Goal: Information Seeking & Learning: Understand process/instructions

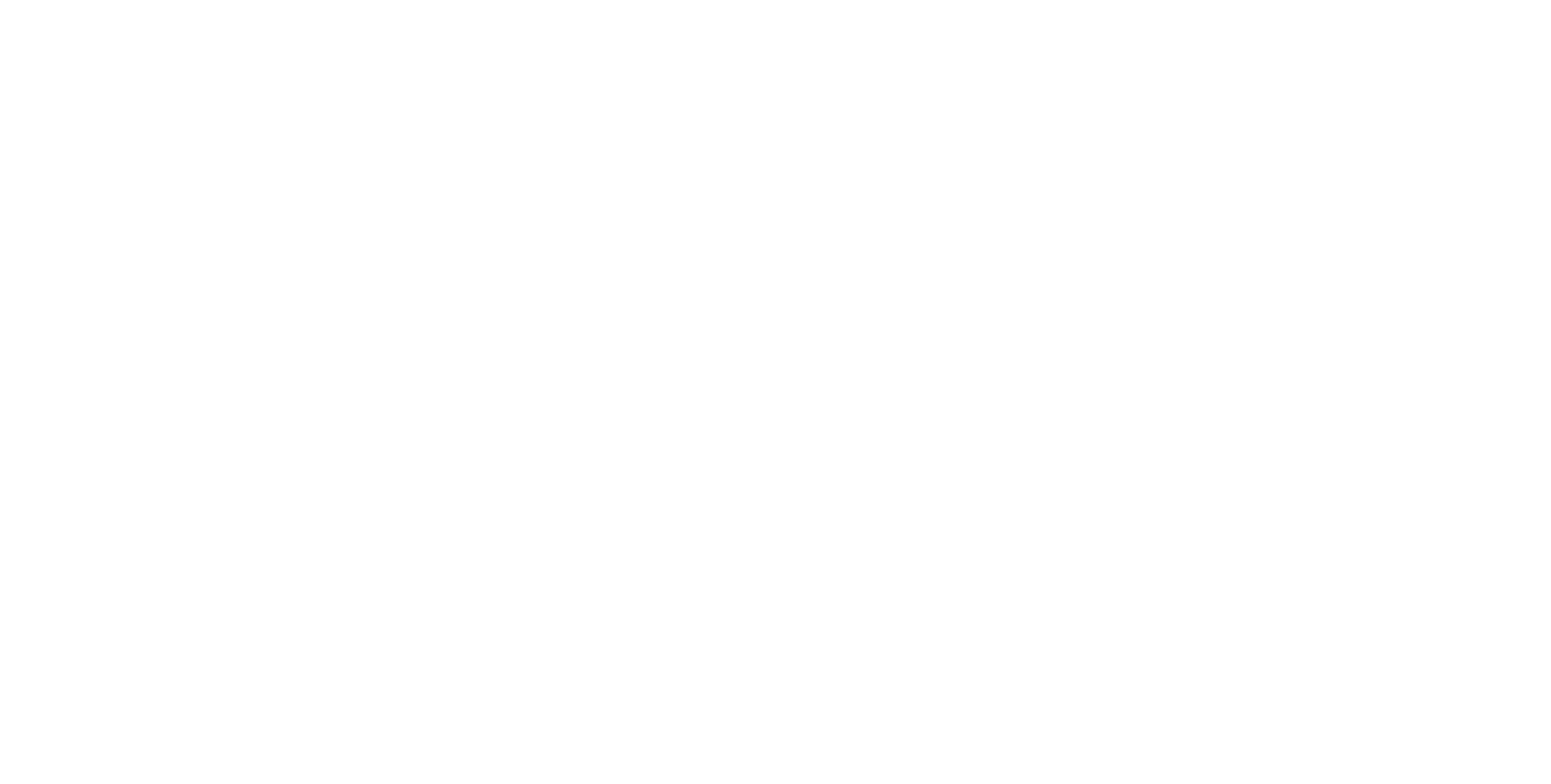
select select "**"
select select "*"
select select "****"
select select "**"
select select "*"
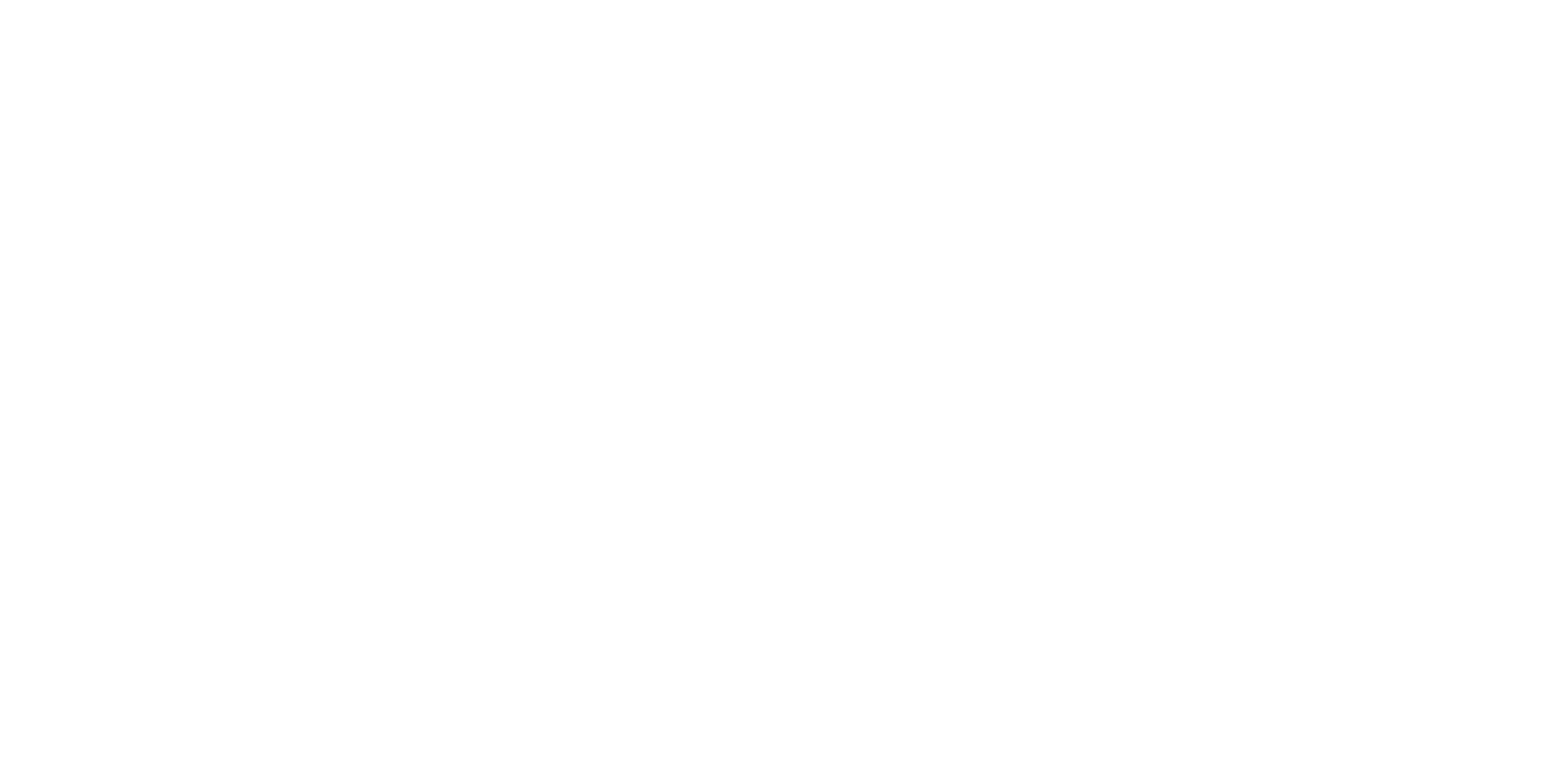
select select "****"
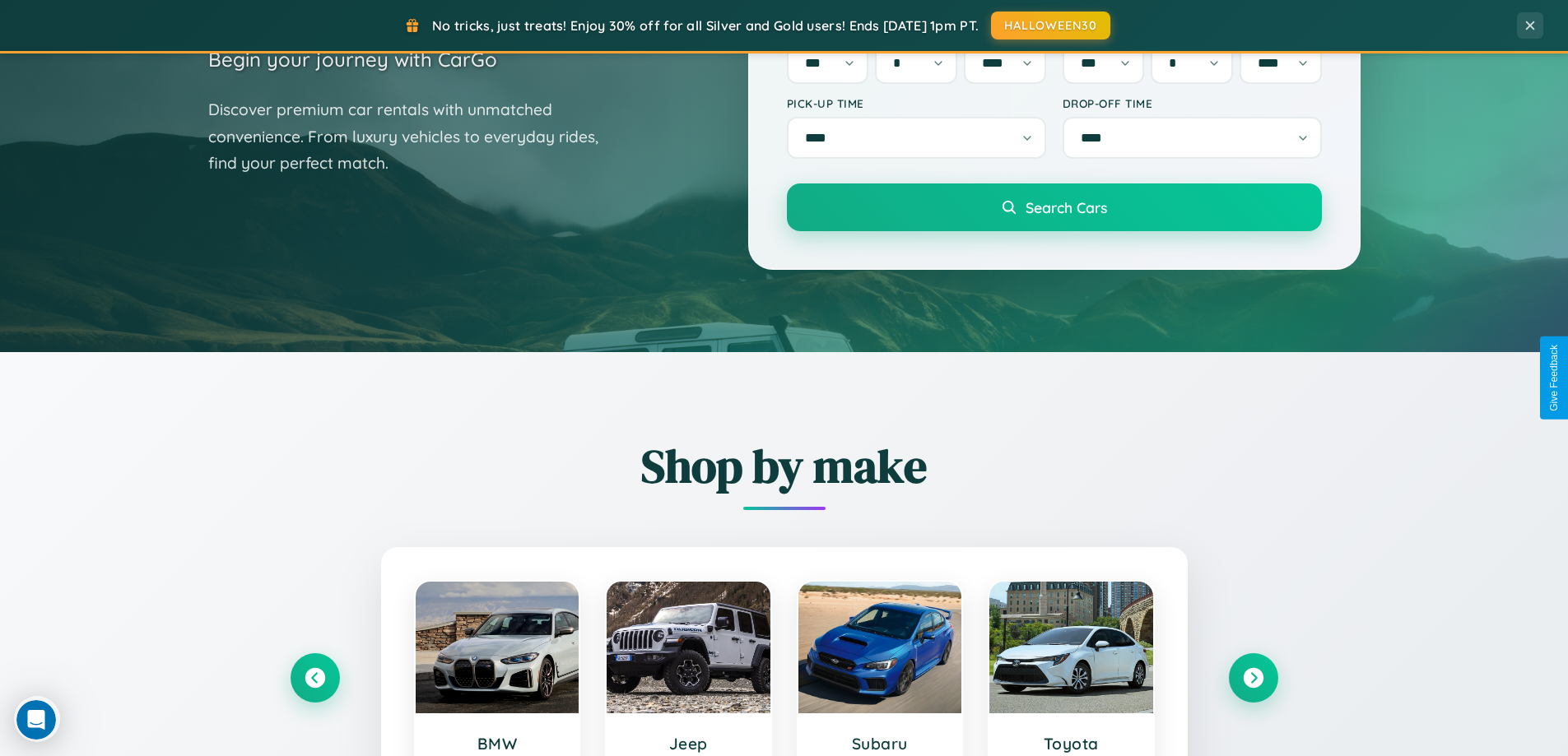
scroll to position [709, 0]
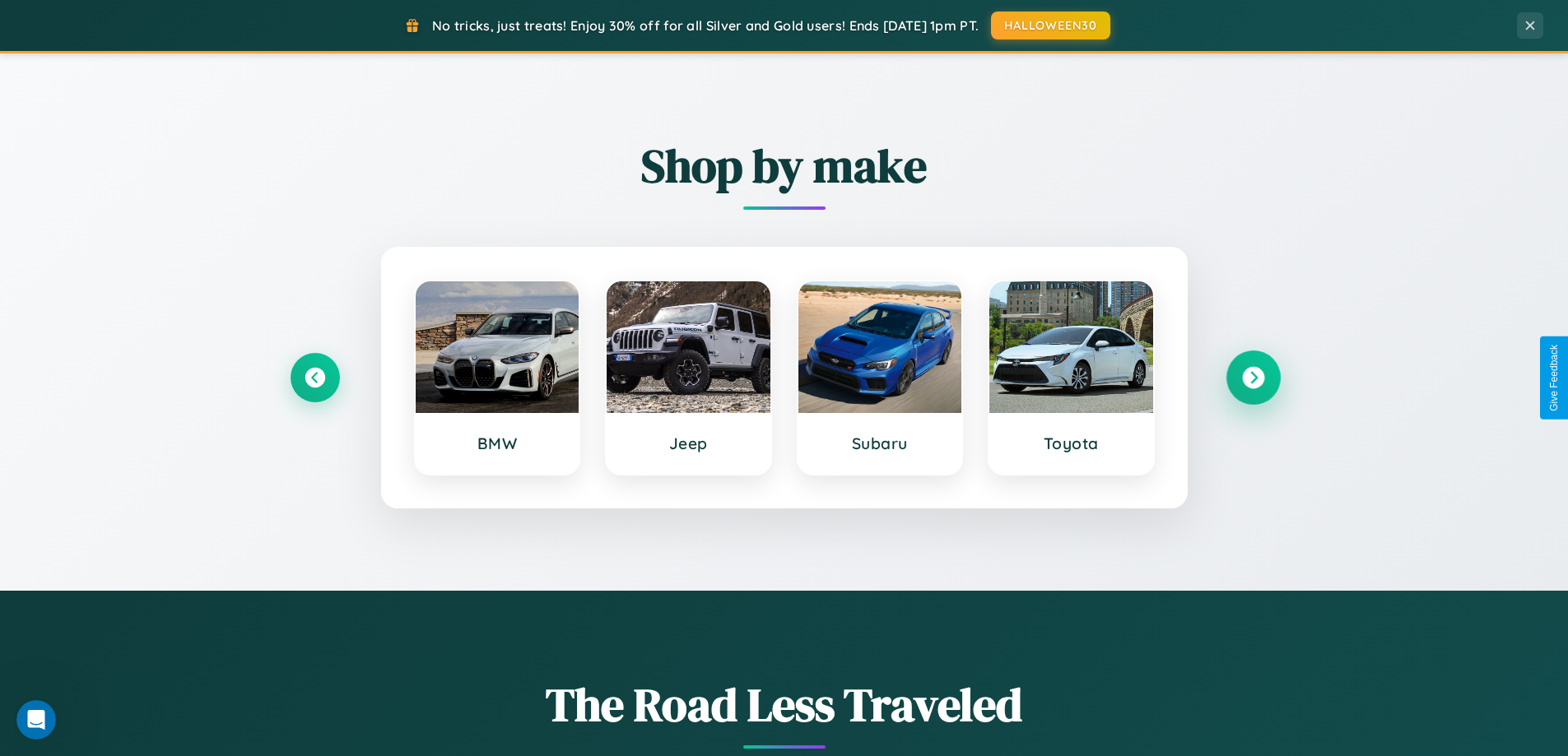
click at [1252, 378] on icon at bounding box center [1253, 378] width 22 height 22
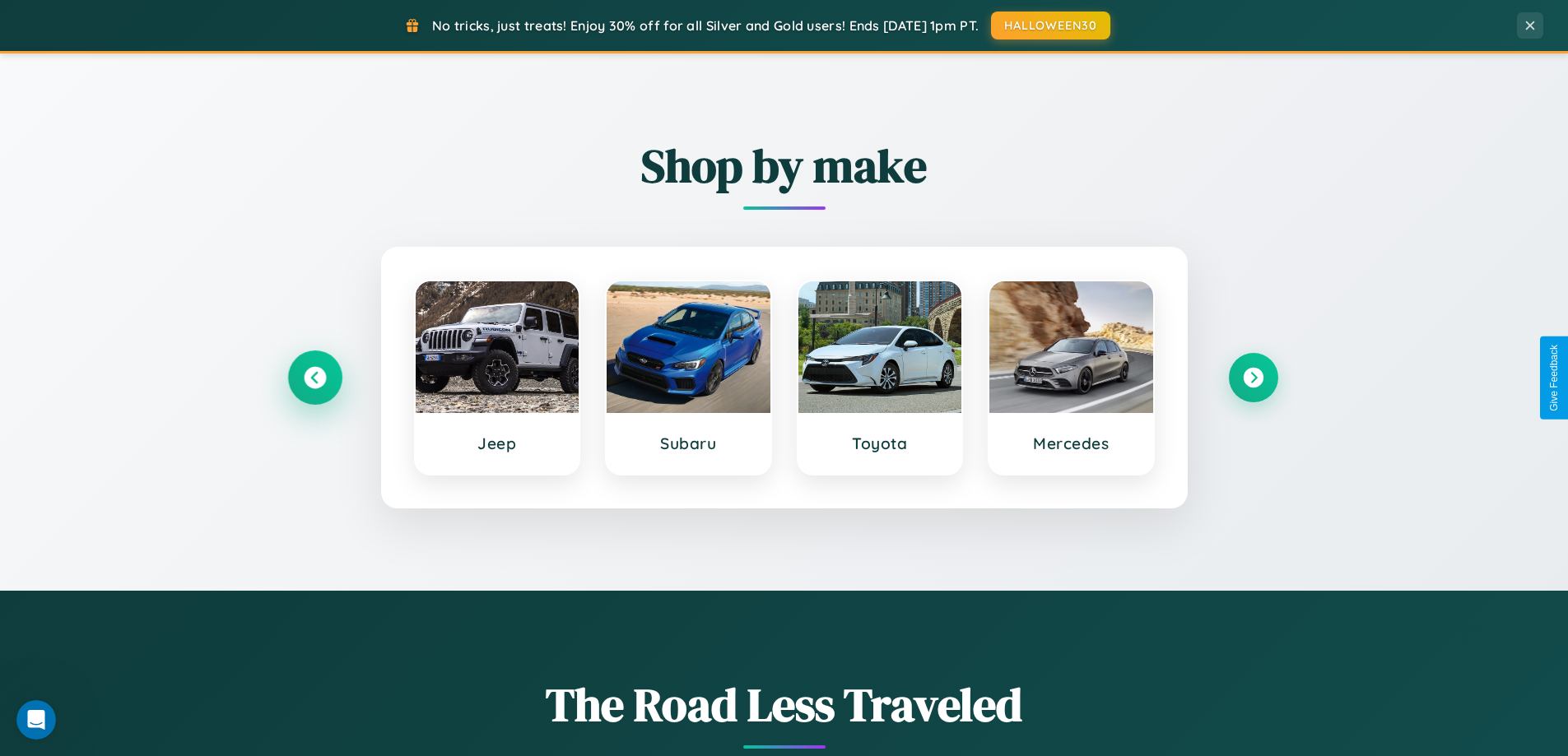
click at [314, 378] on icon at bounding box center [314, 378] width 22 height 22
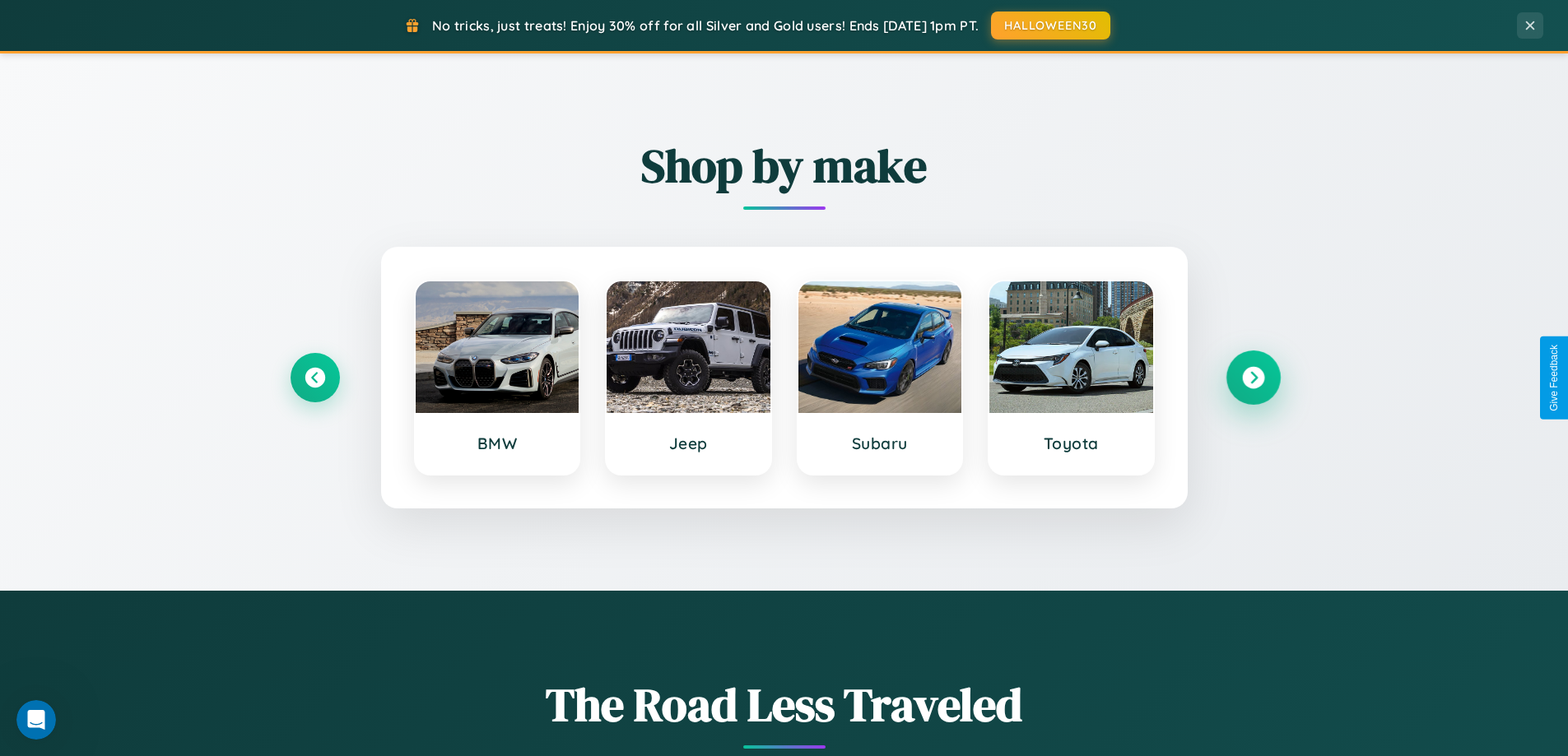
click at [1252, 378] on icon at bounding box center [1253, 378] width 22 height 22
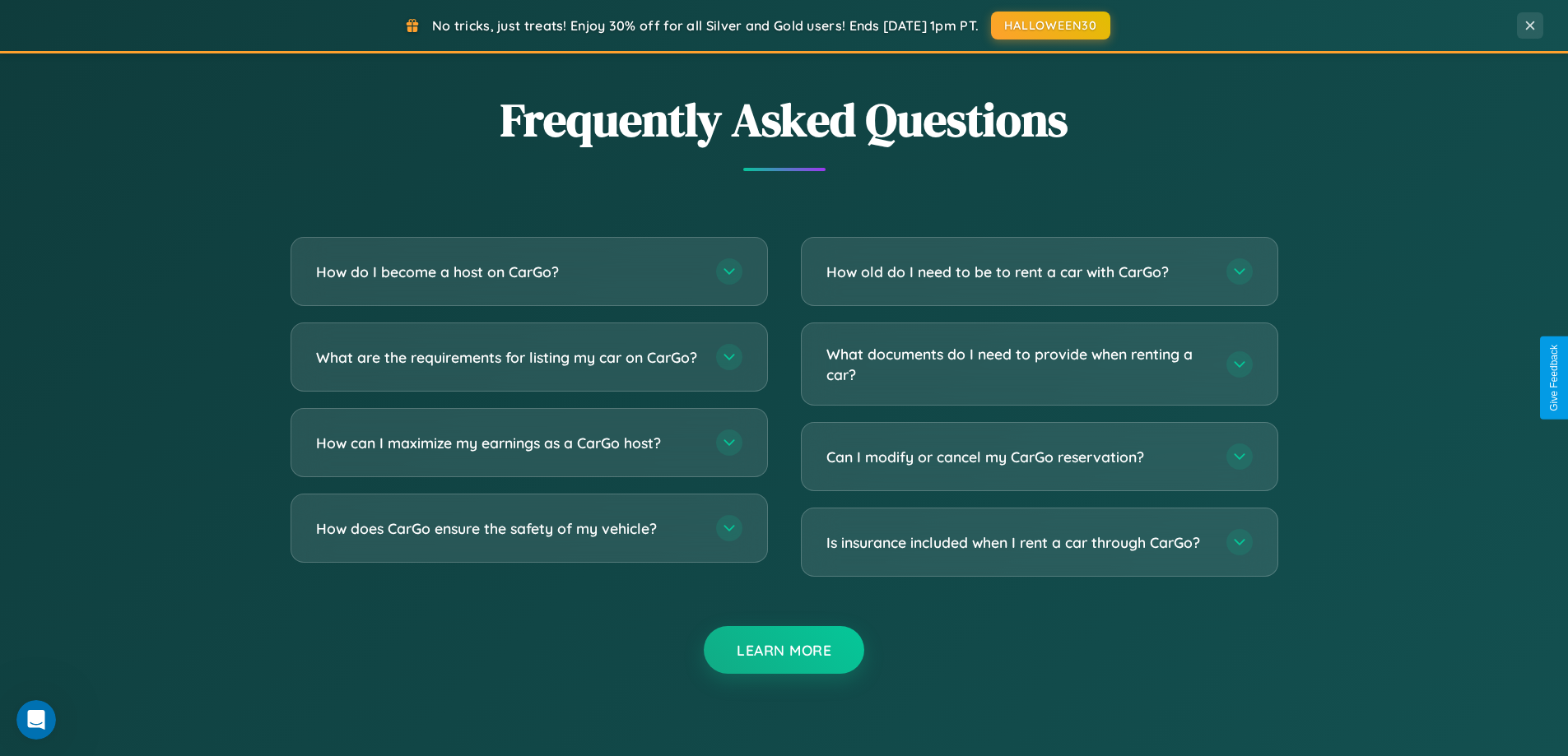
scroll to position [3166, 0]
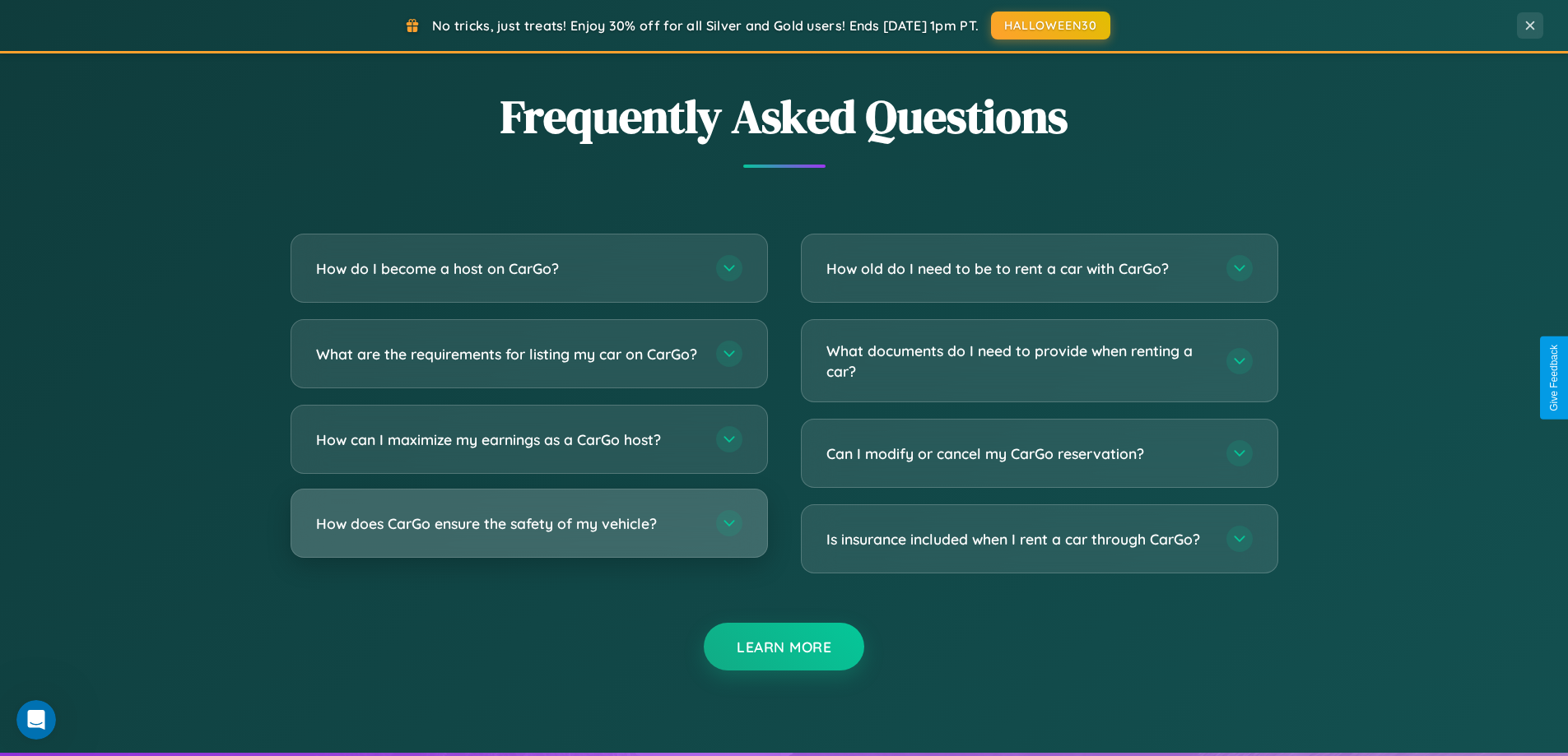
click at [528, 534] on h3 "How does CarGo ensure the safety of my vehicle?" at bounding box center [508, 523] width 384 height 21
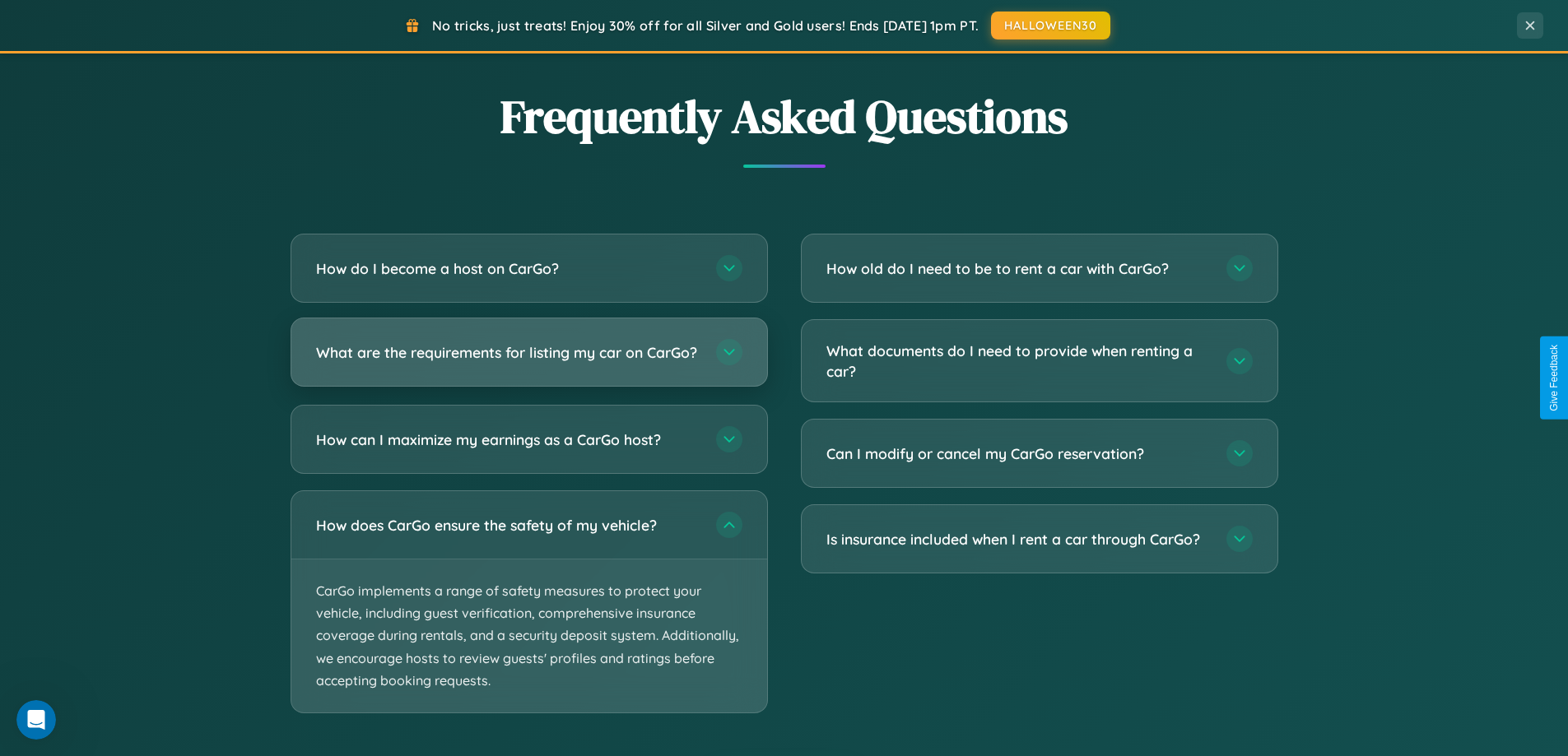
click at [528, 360] on h3 "What are the requirements for listing my car on CarGo?" at bounding box center [508, 352] width 384 height 21
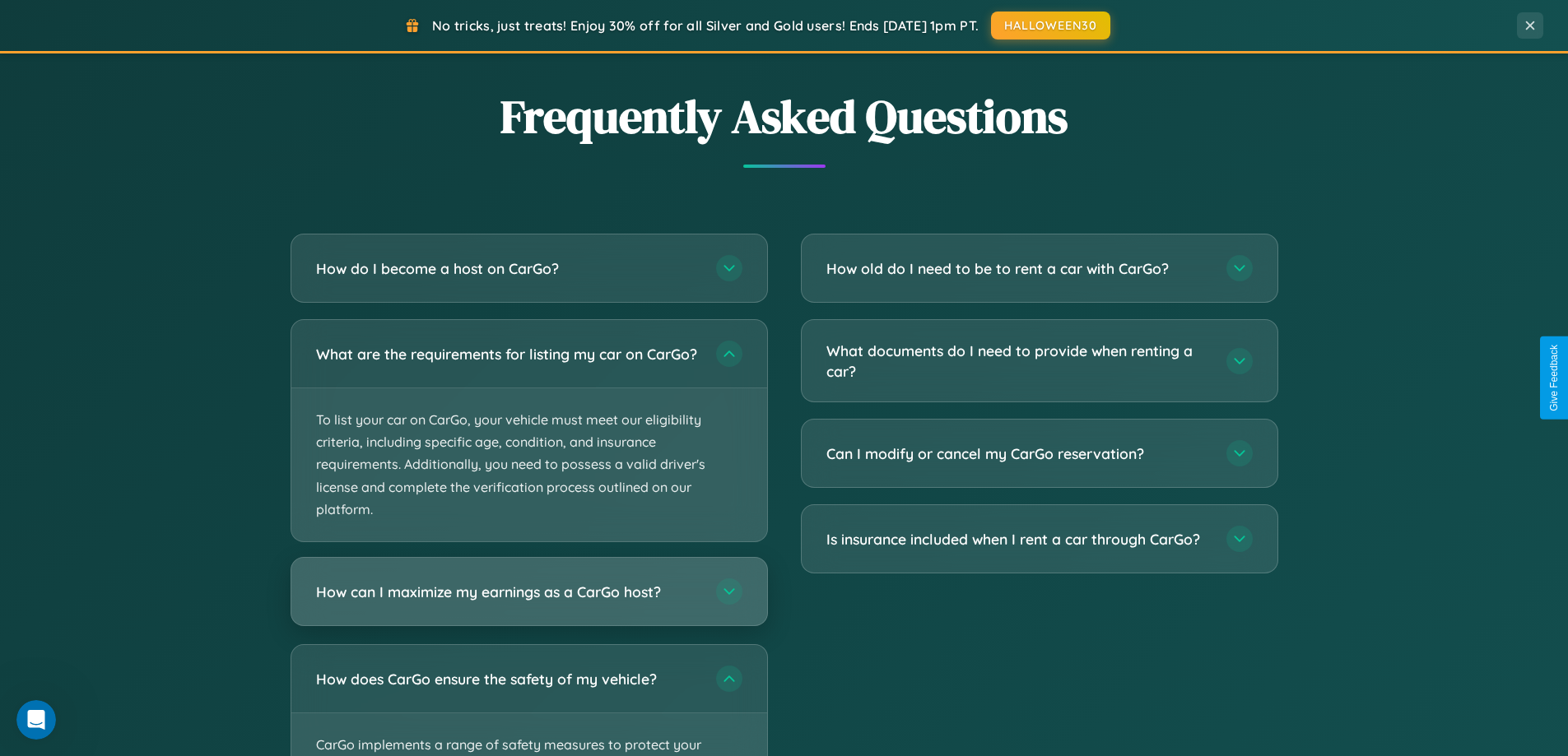
click at [528, 602] on h3 "How can I maximize my earnings as a CarGo host?" at bounding box center [508, 592] width 384 height 21
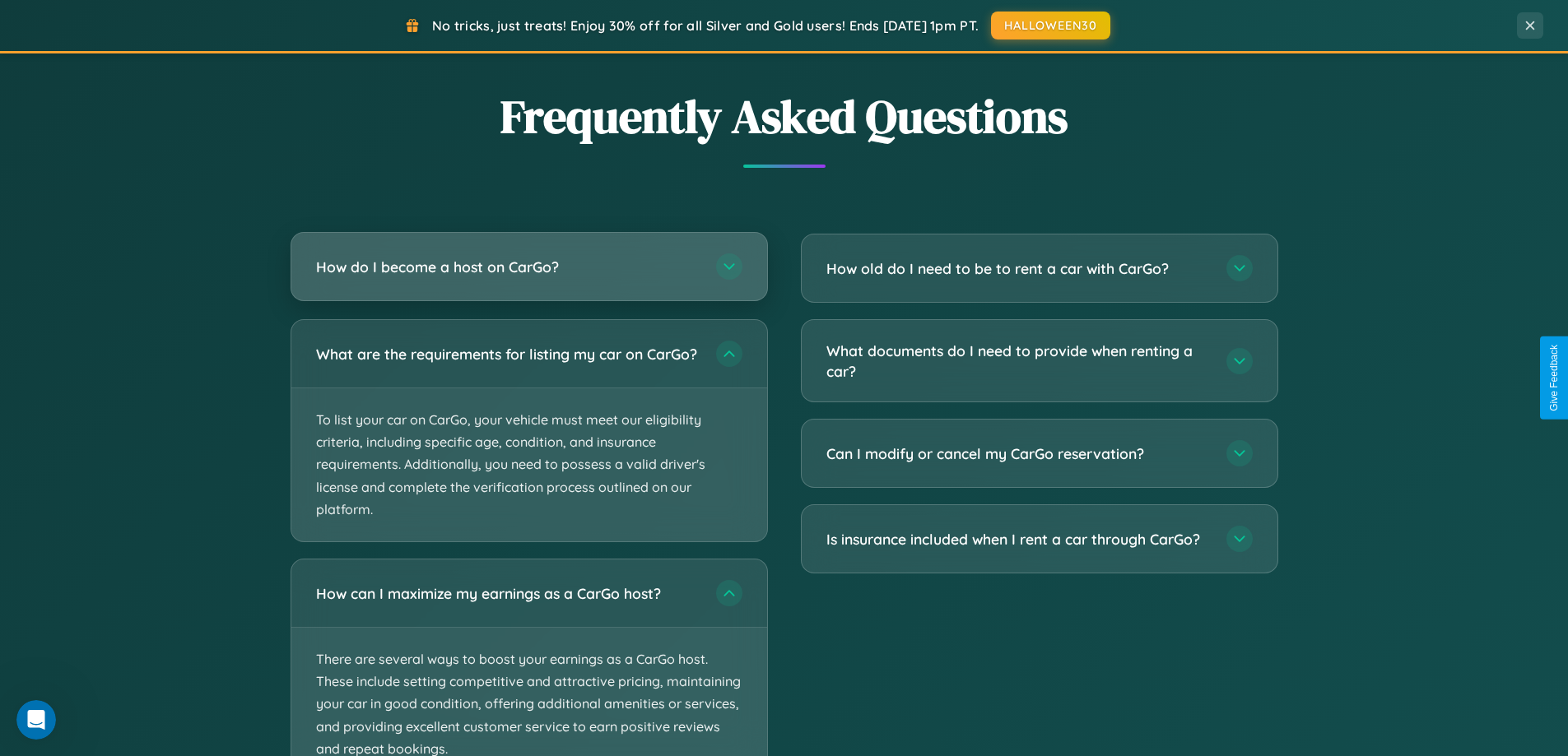
click at [528, 267] on h3 "How do I become a host on CarGo?" at bounding box center [508, 267] width 384 height 21
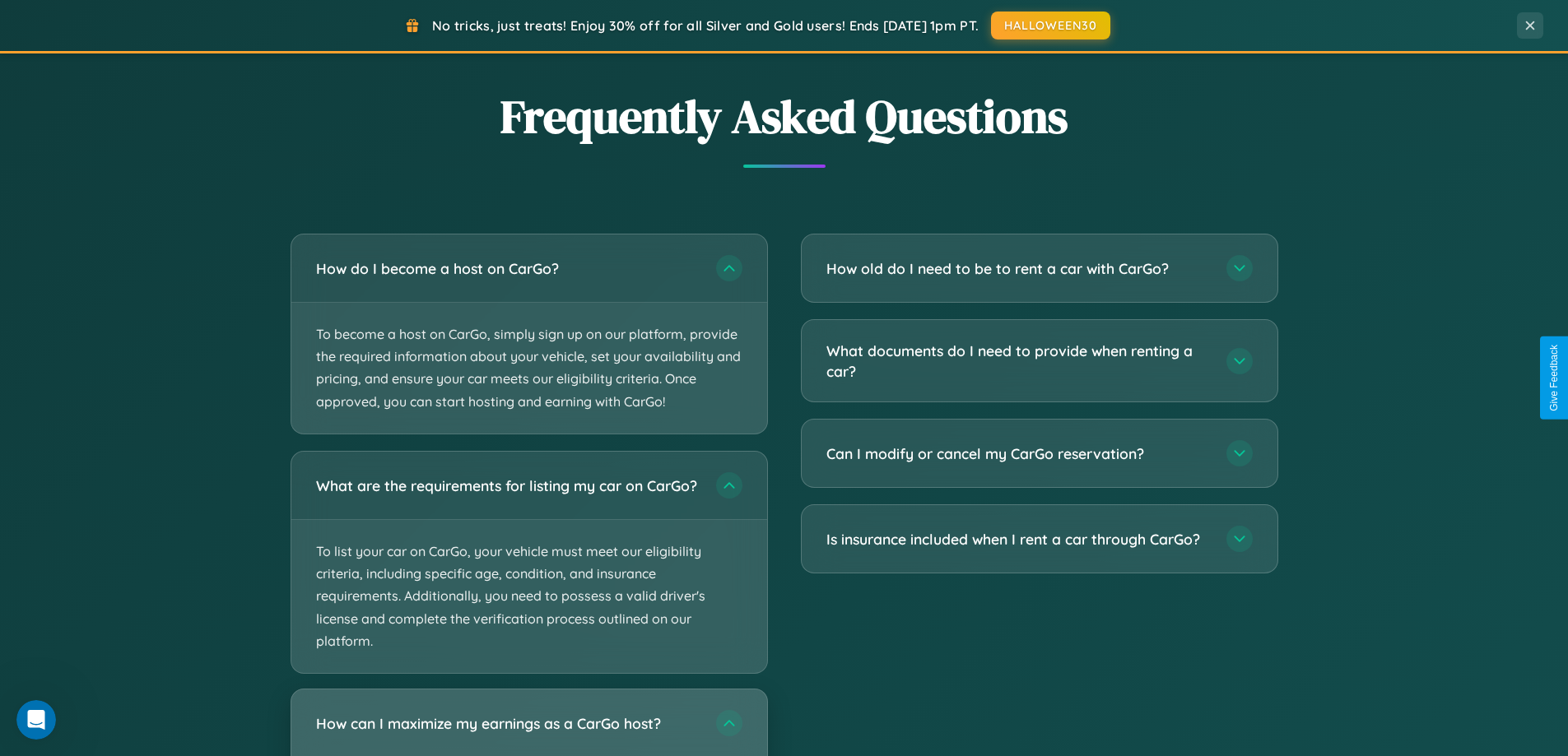
click at [528, 729] on h3 "How can I maximize my earnings as a CarGo host?" at bounding box center [508, 723] width 384 height 21
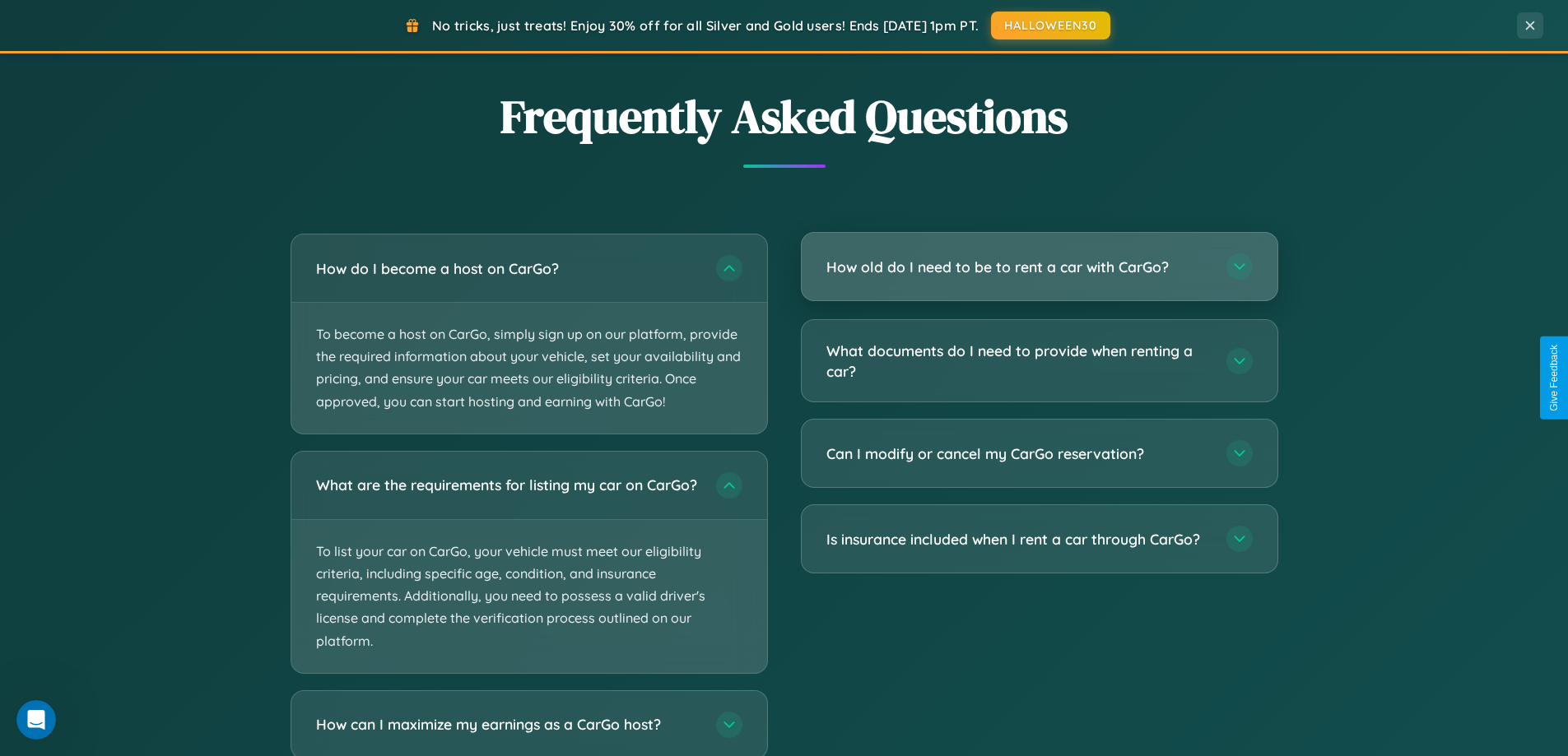
click at [1039, 267] on h3 "How old do I need to be to rent a car with CarGo?" at bounding box center [1018, 267] width 384 height 21
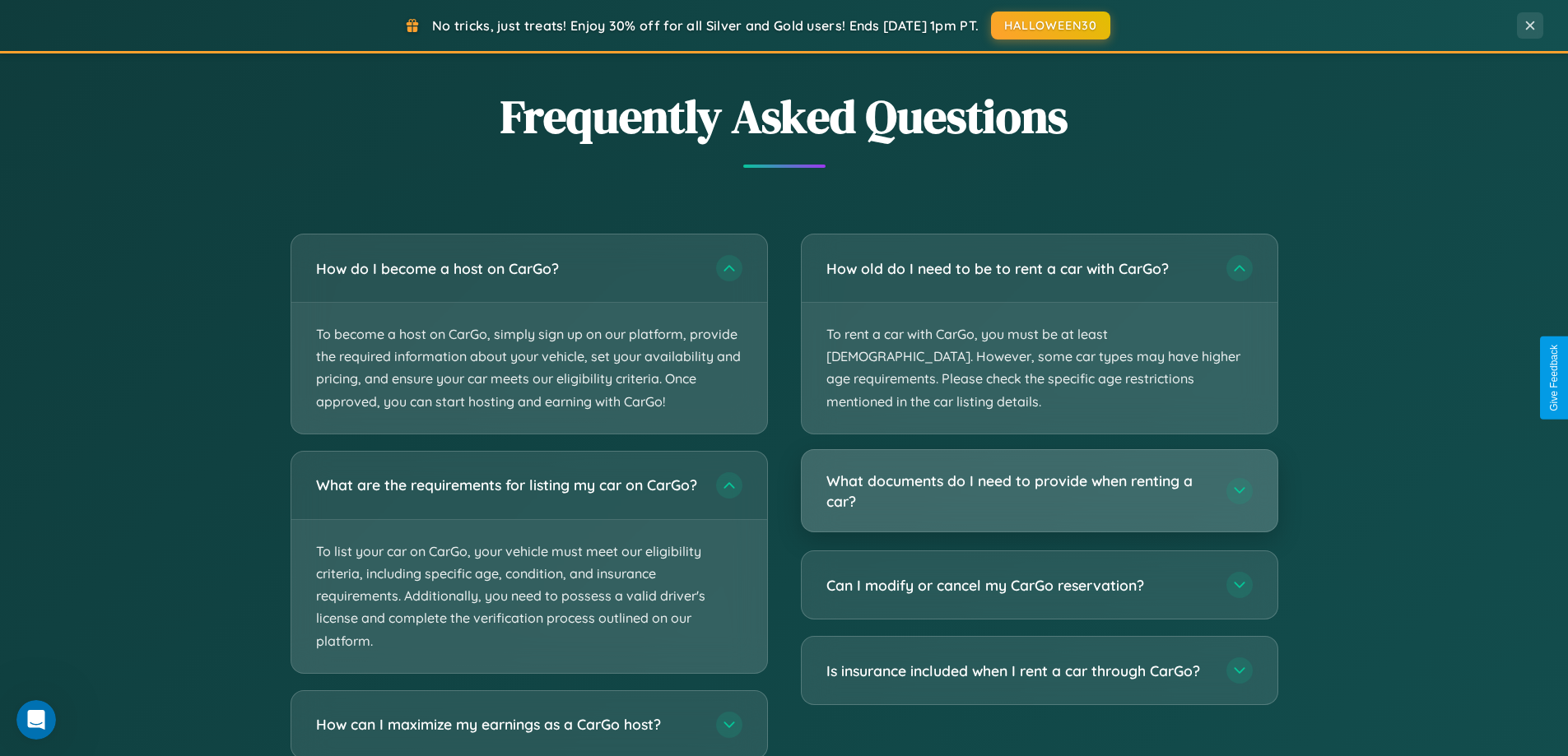
click at [1039, 471] on h3 "What documents do I need to provide when renting a car?" at bounding box center [1018, 491] width 384 height 41
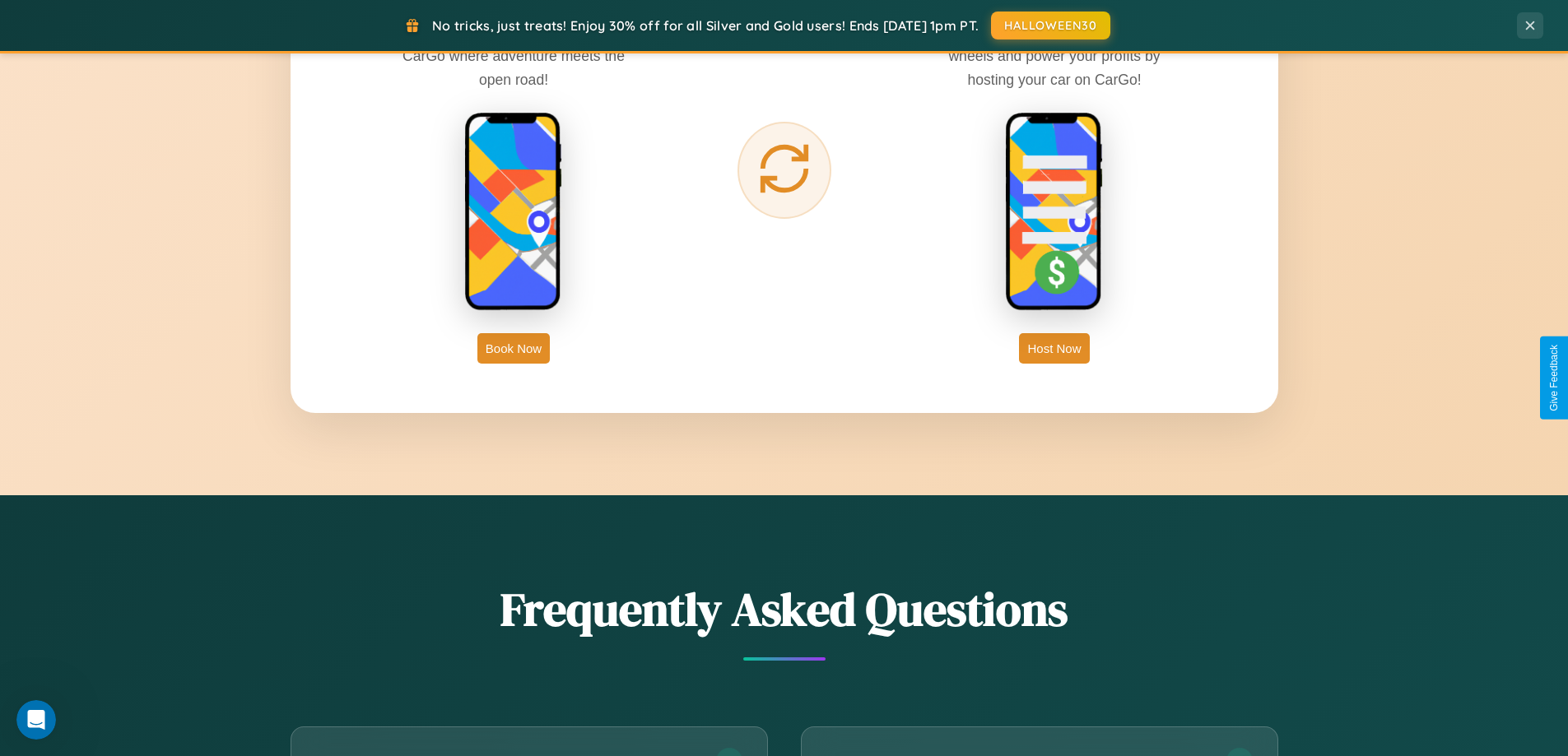
scroll to position [2644, 0]
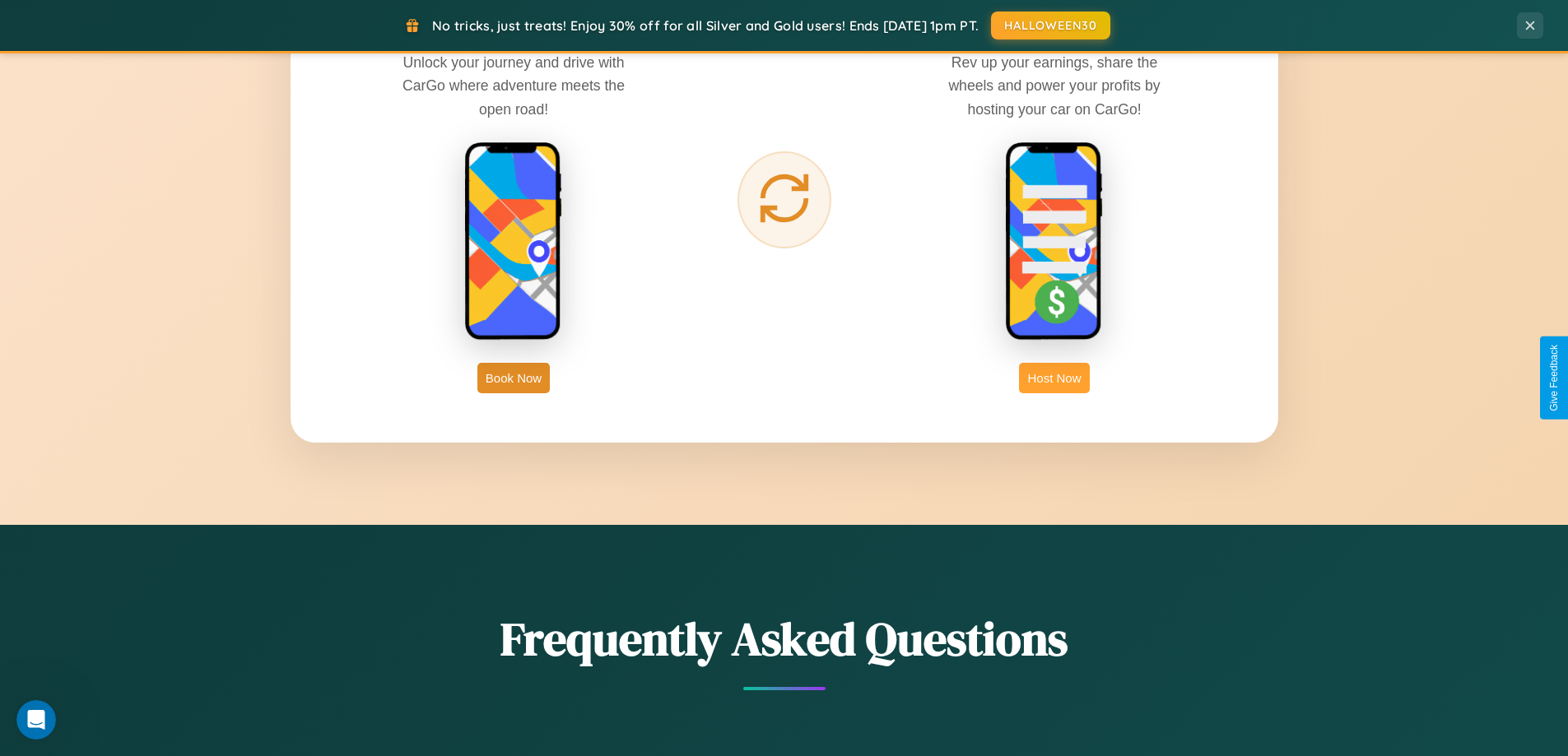
click at [1054, 378] on button "Host Now" at bounding box center [1054, 378] width 70 height 31
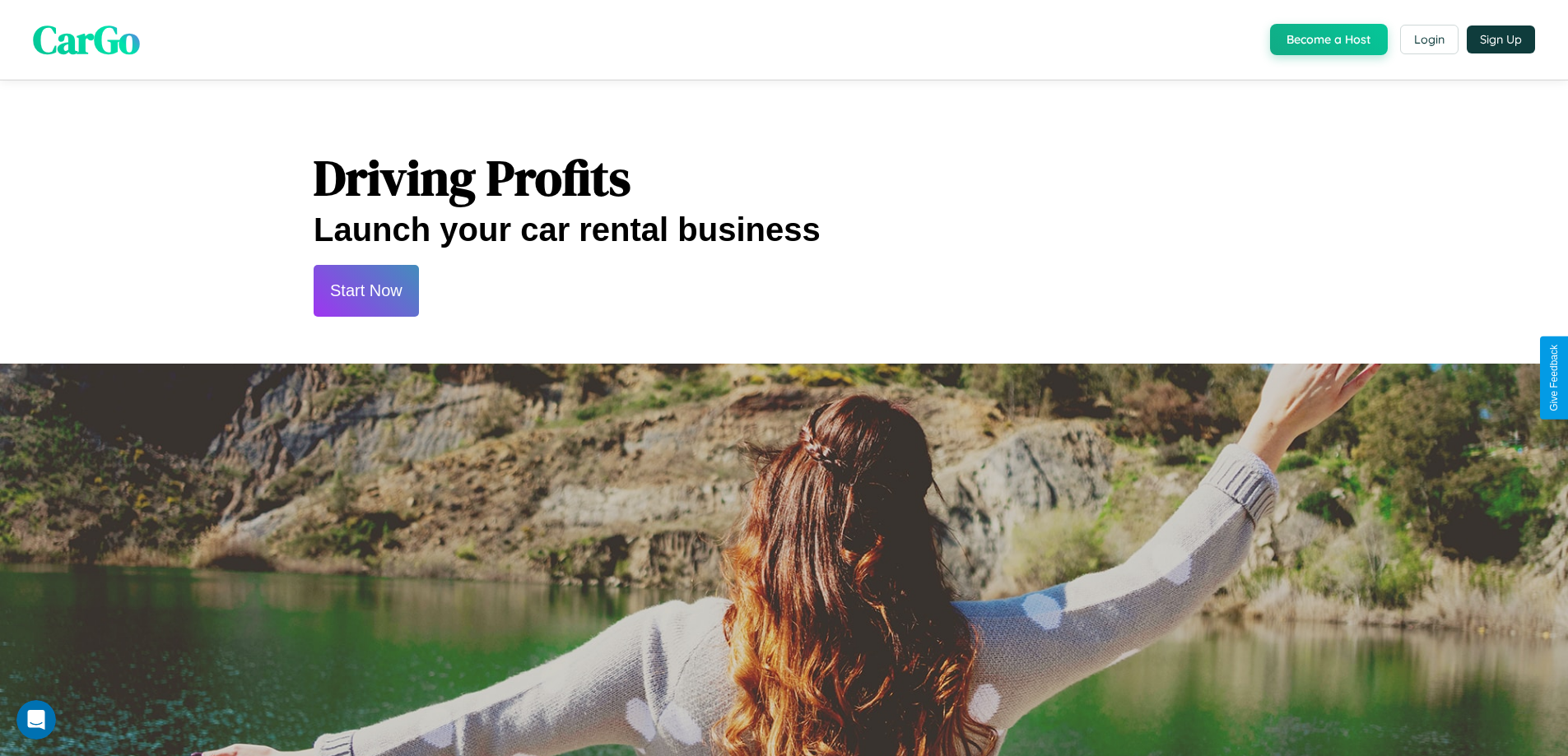
click at [366, 291] on button "Start Now" at bounding box center [366, 291] width 106 height 52
